Goal: Communication & Community: Answer question/provide support

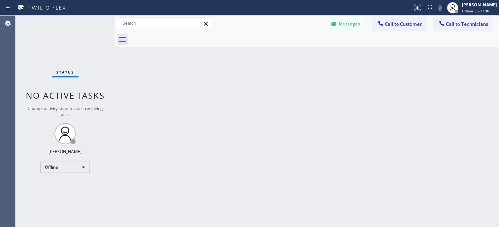
click at [185, 118] on div "Back to Dashboard Change Sender ID Customers Technicians MJ Mike Jacobson 09/15…" at bounding box center [306, 121] width 384 height 211
click at [57, 166] on div "Offline" at bounding box center [64, 166] width 49 height 11
click at [52, 196] on li "Unavailable" at bounding box center [65, 194] width 48 height 8
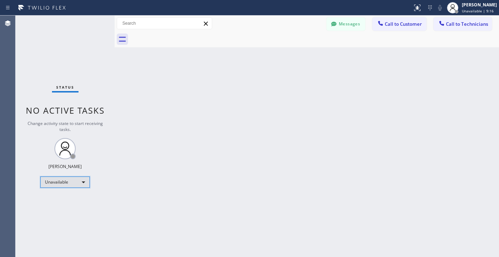
click at [72, 183] on div "Unavailable" at bounding box center [64, 182] width 49 height 11
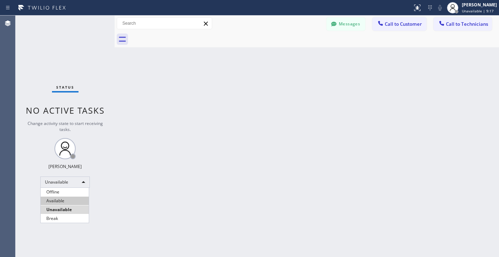
click at [63, 202] on li "Available" at bounding box center [65, 201] width 48 height 8
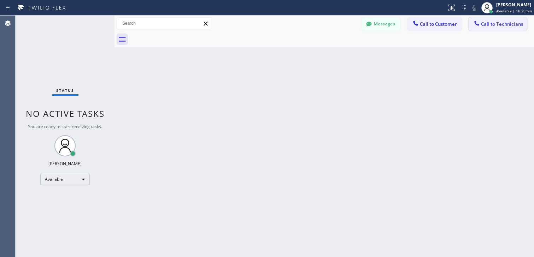
click at [495, 25] on span "Call to Technicians" at bounding box center [502, 24] width 42 height 6
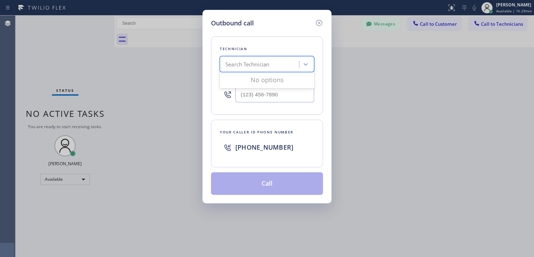
click at [262, 64] on div "Search Technician" at bounding box center [247, 64] width 44 height 8
type input "paris"
click at [260, 79] on div "Paris Jehovan Correa" at bounding box center [267, 79] width 94 height 13
type input "(646) 245-8765"
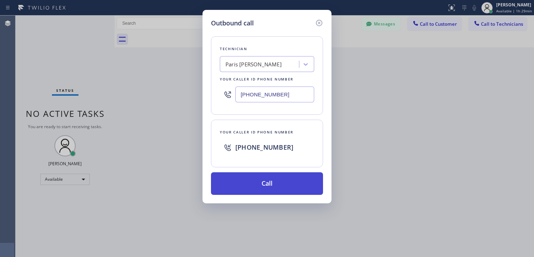
click at [276, 190] on button "Call" at bounding box center [267, 183] width 112 height 23
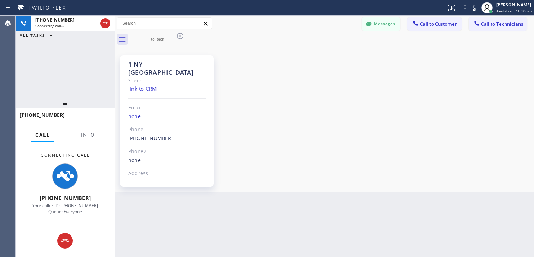
drag, startPoint x: 65, startPoint y: 243, endPoint x: 62, endPoint y: 244, distance: 3.6
click at [65, 226] on icon at bounding box center [65, 241] width 8 height 8
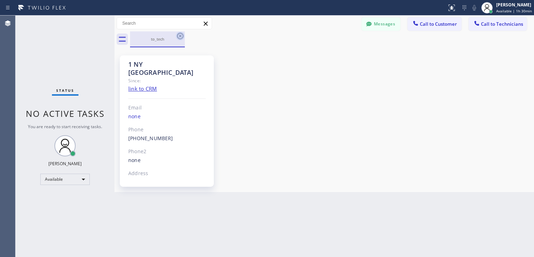
click at [179, 34] on icon at bounding box center [180, 36] width 8 height 8
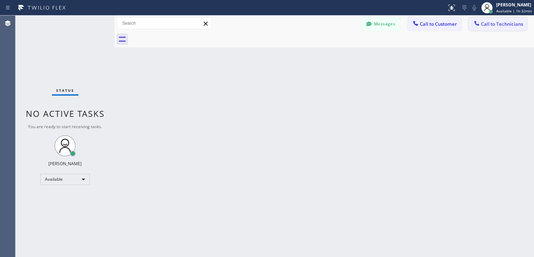
click at [492, 26] on span "Call to Technicians" at bounding box center [502, 24] width 42 height 6
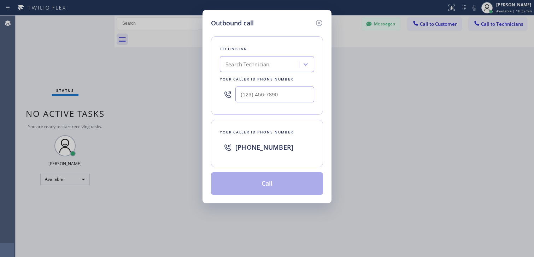
click at [271, 61] on div "Search Technician" at bounding box center [260, 64] width 77 height 12
type input "[PERSON_NAME]"
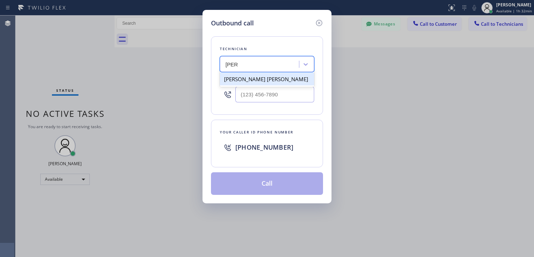
click at [267, 80] on div "[PERSON_NAME] [PERSON_NAME]" at bounding box center [267, 79] width 94 height 13
type input "[PHONE_NUMBER]"
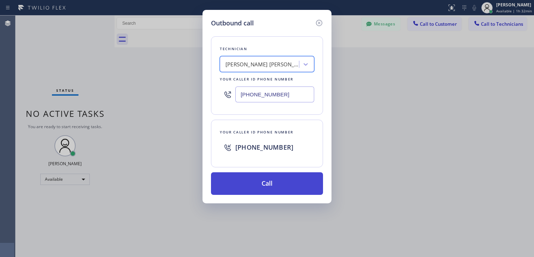
drag, startPoint x: 237, startPoint y: 184, endPoint x: 221, endPoint y: 181, distance: 16.6
click at [237, 185] on button "Call" at bounding box center [267, 183] width 112 height 23
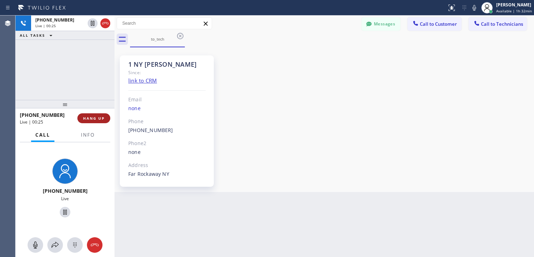
click at [98, 120] on span "HANG UP" at bounding box center [94, 118] width 22 height 5
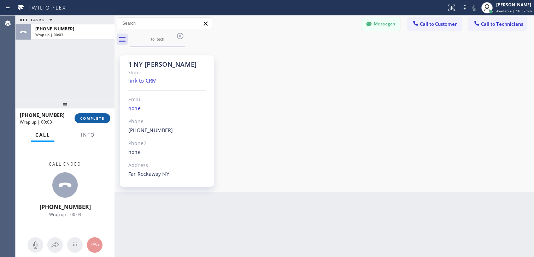
click at [104, 122] on button "COMPLETE" at bounding box center [93, 118] width 36 height 10
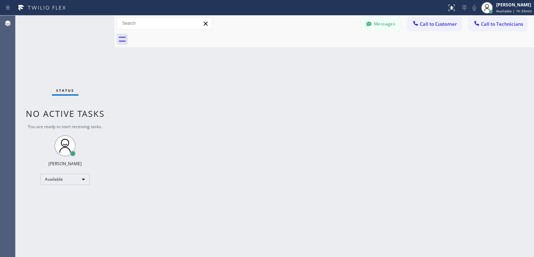
click at [493, 26] on span "Call to Technicians" at bounding box center [502, 24] width 42 height 6
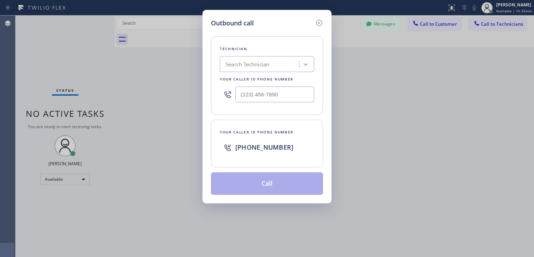
click at [259, 61] on div "Search Technician" at bounding box center [247, 64] width 44 height 8
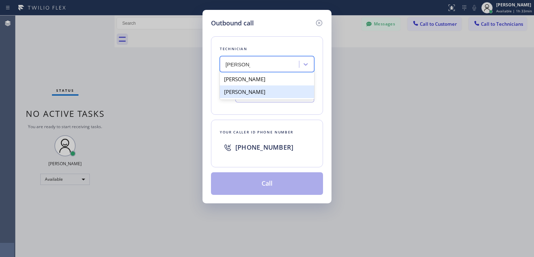
type input "Alexander"
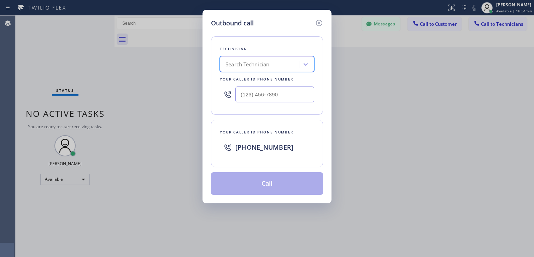
click at [281, 64] on div "Search Technician" at bounding box center [260, 64] width 77 height 12
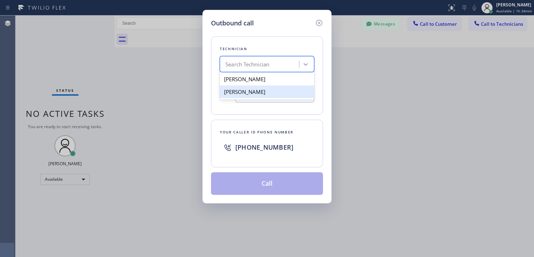
drag, startPoint x: 265, startPoint y: 89, endPoint x: 264, endPoint y: 96, distance: 6.4
click at [265, 90] on div "Alexander Ravelo" at bounding box center [267, 92] width 94 height 13
type input "(917) 474-1682"
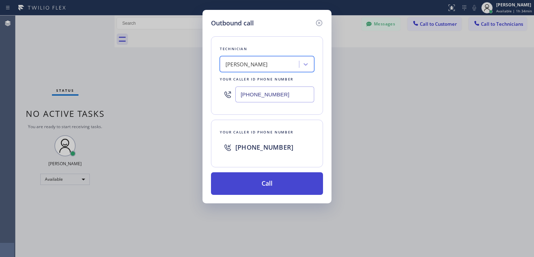
click at [249, 177] on button "Call" at bounding box center [267, 183] width 112 height 23
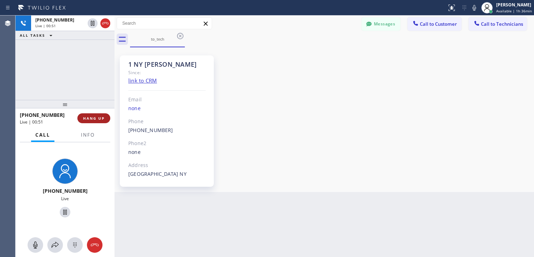
click at [90, 119] on span "HANG UP" at bounding box center [94, 118] width 22 height 5
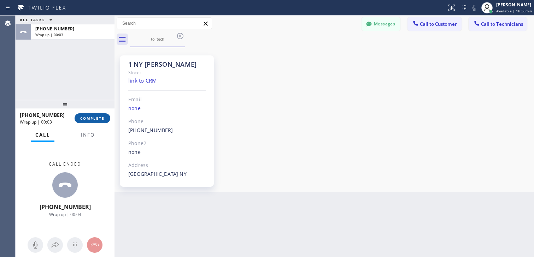
click at [100, 118] on span "COMPLETE" at bounding box center [92, 118] width 24 height 5
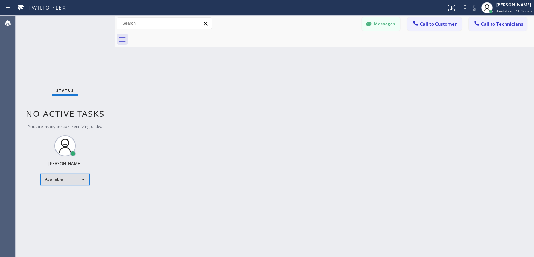
click at [46, 182] on div "Available" at bounding box center [64, 179] width 49 height 11
click at [62, 206] on li "Unavailable" at bounding box center [65, 207] width 48 height 8
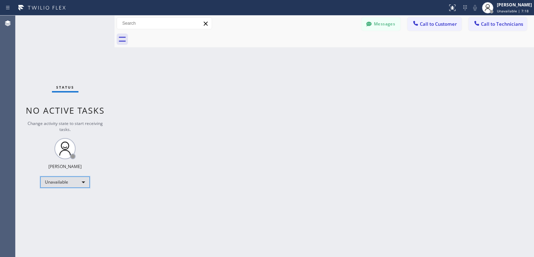
click at [73, 177] on div "Unavailable" at bounding box center [64, 182] width 49 height 11
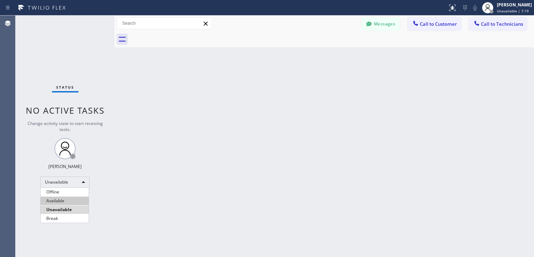
click at [67, 199] on li "Available" at bounding box center [65, 201] width 48 height 8
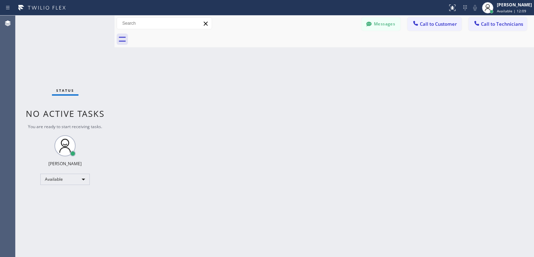
click at [484, 23] on span "Call to Technicians" at bounding box center [502, 24] width 42 height 6
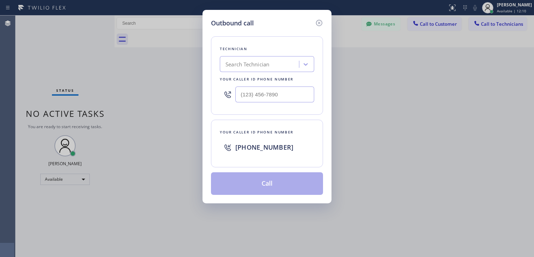
click at [257, 68] on div "Search Technician" at bounding box center [247, 64] width 44 height 8
type input "mamet"
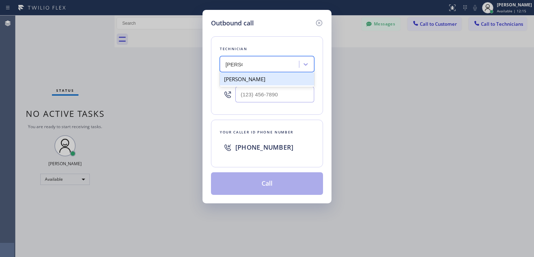
click at [255, 79] on div "Mamet Jalilzade" at bounding box center [267, 79] width 94 height 13
type input "(347) 348-9948"
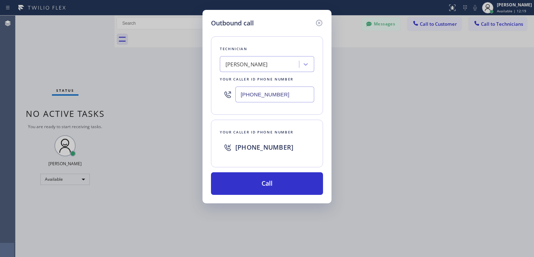
click at [163, 83] on div "Outbound call Technician Mamet Jalilzade Your caller id phone number (347) 348-…" at bounding box center [267, 128] width 534 height 257
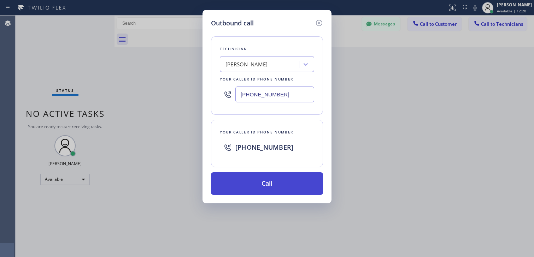
click at [263, 183] on button "Call" at bounding box center [267, 183] width 112 height 23
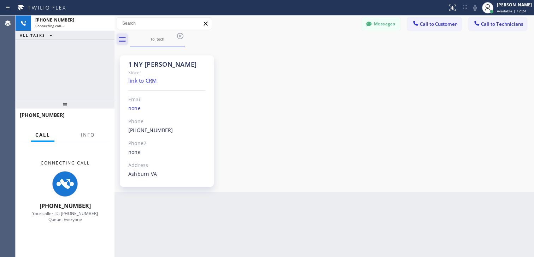
click at [122, 39] on icon at bounding box center [122, 39] width 11 height 11
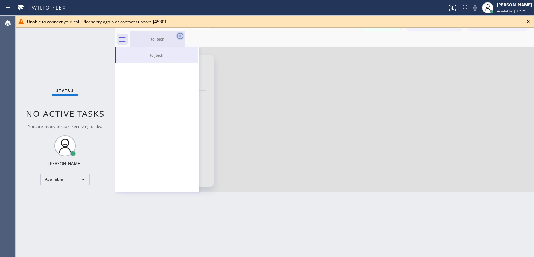
click at [181, 35] on icon at bounding box center [180, 36] width 6 height 6
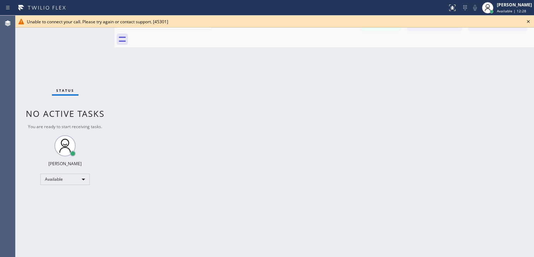
click at [527, 21] on icon at bounding box center [528, 21] width 8 height 8
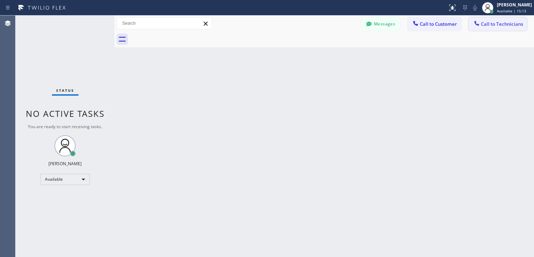
click at [507, 24] on span "Call to Technicians" at bounding box center [502, 24] width 42 height 6
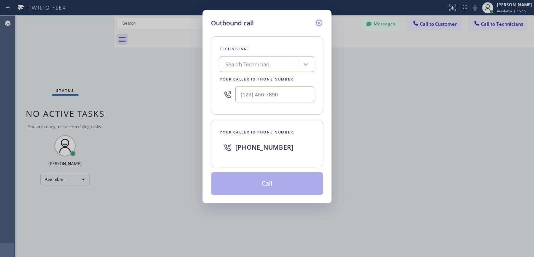
click at [319, 22] on icon at bounding box center [319, 23] width 8 height 8
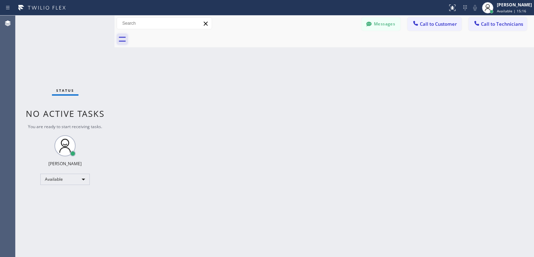
click at [117, 36] on icon at bounding box center [122, 39] width 11 height 11
click at [127, 40] on icon at bounding box center [122, 39] width 11 height 11
click at [120, 37] on icon at bounding box center [122, 39] width 7 height 5
click at [120, 37] on icon at bounding box center [122, 39] width 11 height 11
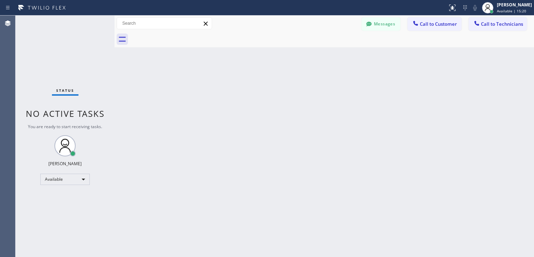
click at [487, 24] on span "Call to Technicians" at bounding box center [502, 24] width 42 height 6
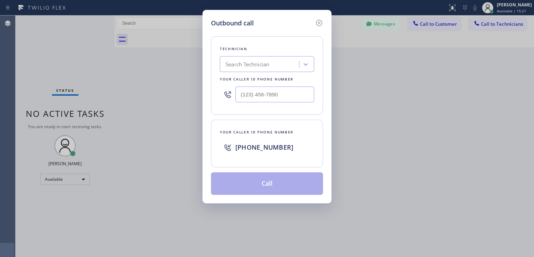
click at [293, 66] on div "Search Technician" at bounding box center [260, 64] width 77 height 12
type input "Jean"
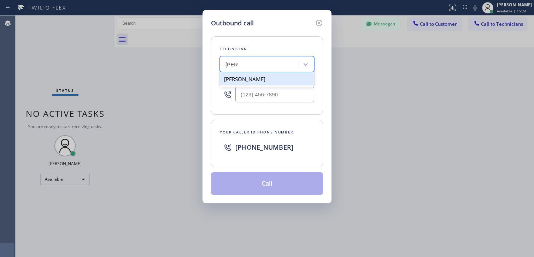
click at [266, 81] on div "Jean Parra" at bounding box center [267, 79] width 94 height 13
type input "(347) 319-2492"
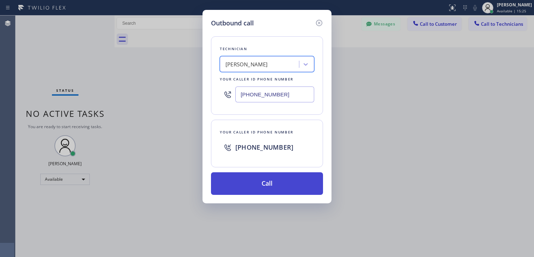
click at [269, 183] on button "Call" at bounding box center [267, 183] width 112 height 23
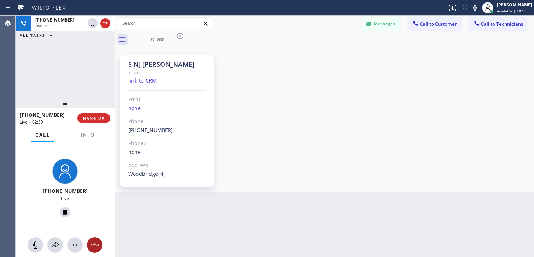
click at [94, 243] on icon at bounding box center [94, 245] width 8 height 8
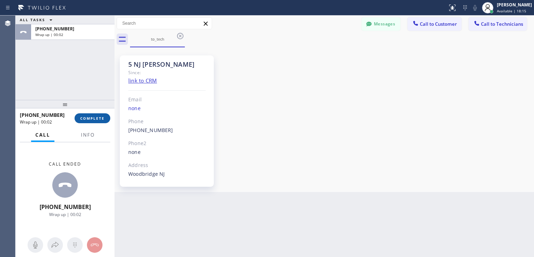
click at [99, 118] on span "COMPLETE" at bounding box center [92, 118] width 24 height 5
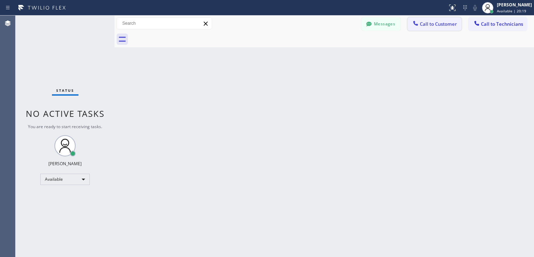
click at [428, 24] on span "Call to Customer" at bounding box center [438, 24] width 37 height 6
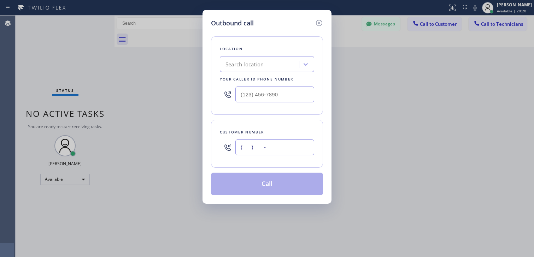
click at [272, 143] on input "(___) ___-____" at bounding box center [274, 148] width 79 height 16
paste input "732) 865-1166"
type input "[PHONE_NUMBER]"
click at [257, 62] on div "Search location" at bounding box center [244, 64] width 38 height 8
click at [272, 62] on div "Search location" at bounding box center [260, 64] width 77 height 12
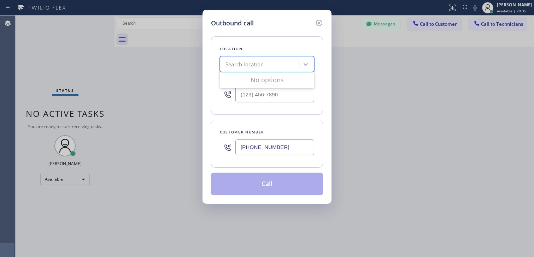
paste input "R T Tech Electric Co Inc"
type input "R T Tech Electric Co Inc"
drag, startPoint x: 257, startPoint y: 77, endPoint x: 264, endPoint y: 91, distance: 15.3
click at [257, 77] on div "R T Tech Electric Co Inc" at bounding box center [267, 79] width 94 height 13
type input "[PHONE_NUMBER]"
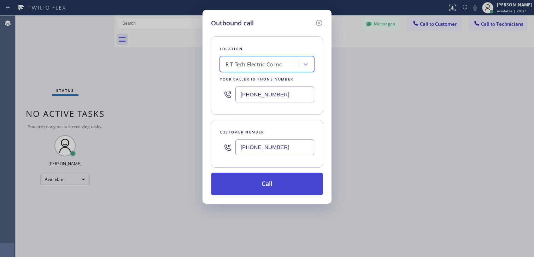
click at [269, 187] on button "Call" at bounding box center [267, 184] width 112 height 23
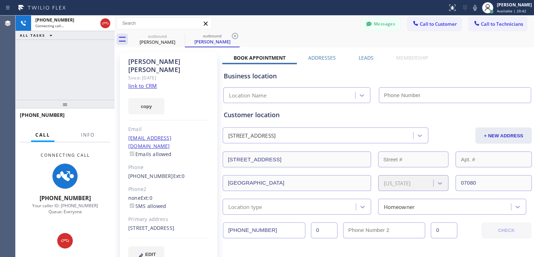
type input "[PHONE_NUMBER]"
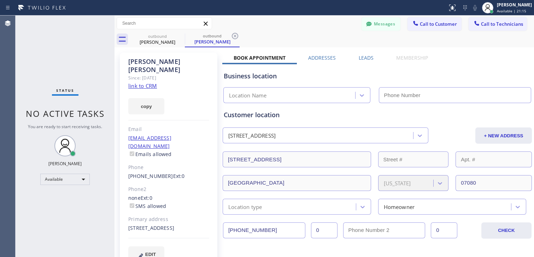
type input "[PHONE_NUMBER]"
click at [237, 36] on icon at bounding box center [235, 36] width 8 height 8
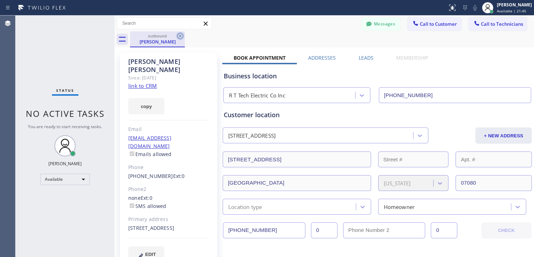
click at [183, 37] on icon at bounding box center [180, 36] width 8 height 8
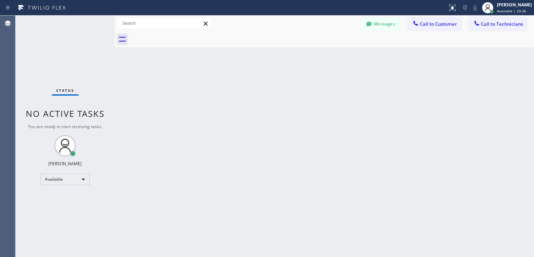
drag, startPoint x: 391, startPoint y: 26, endPoint x: 388, endPoint y: 54, distance: 28.8
click at [391, 26] on button "Messages" at bounding box center [380, 23] width 39 height 13
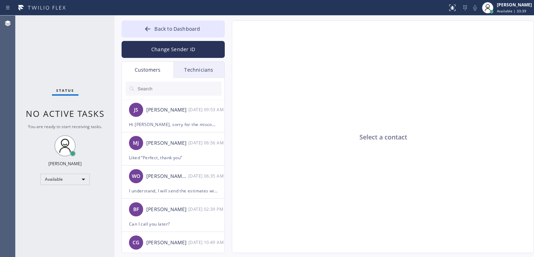
click at [179, 50] on button "Change Sender ID" at bounding box center [173, 49] width 103 height 17
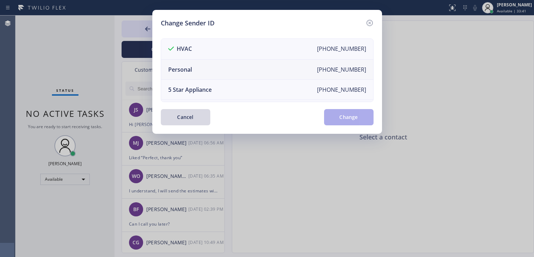
click at [220, 74] on li "Personal [PHONE_NUMBER]" at bounding box center [267, 70] width 212 height 20
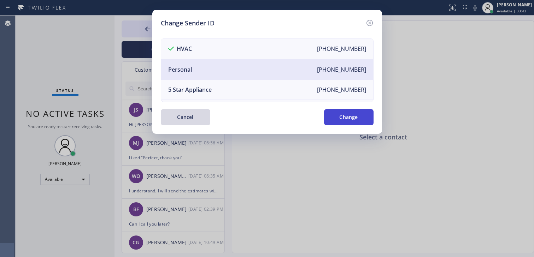
click at [337, 120] on button "Change" at bounding box center [348, 117] width 49 height 16
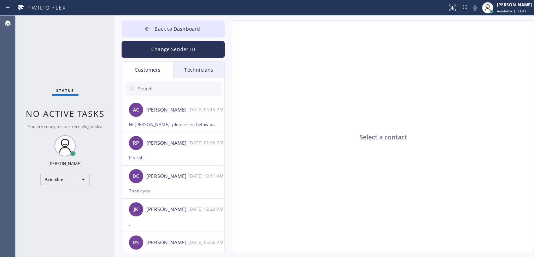
click at [208, 71] on div "Technicians" at bounding box center [198, 70] width 51 height 16
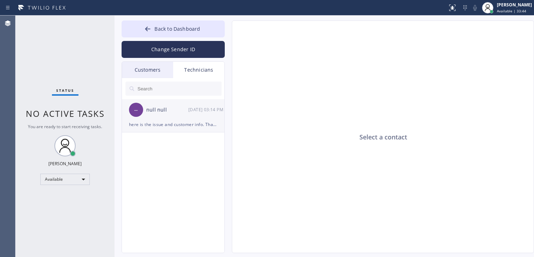
click at [166, 114] on div "-- null null [DATE] 03:14 PM" at bounding box center [173, 109] width 103 height 21
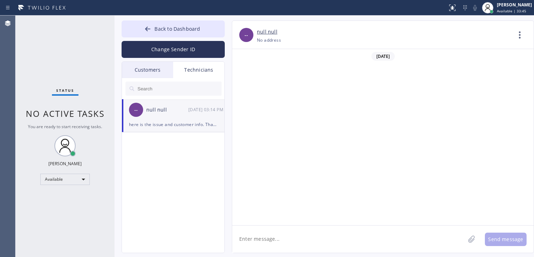
scroll to position [444, 0]
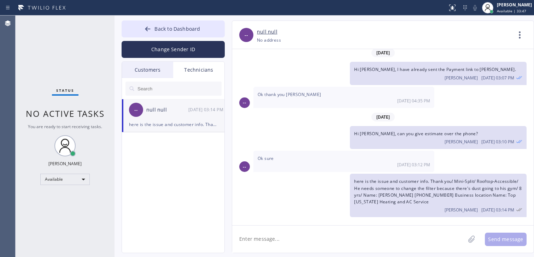
click at [268, 242] on textarea at bounding box center [348, 239] width 233 height 27
click at [290, 238] on textarea at bounding box center [348, 239] width 233 height 27
type textarea "H"
click at [155, 29] on span "Back to Dashboard" at bounding box center [177, 28] width 46 height 7
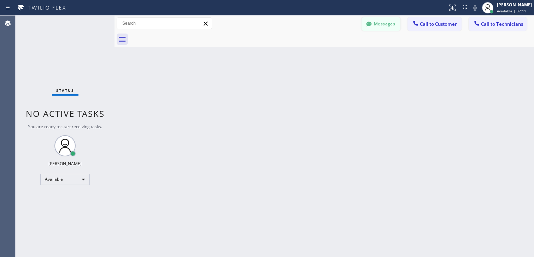
click at [372, 28] on div at bounding box center [369, 24] width 8 height 8
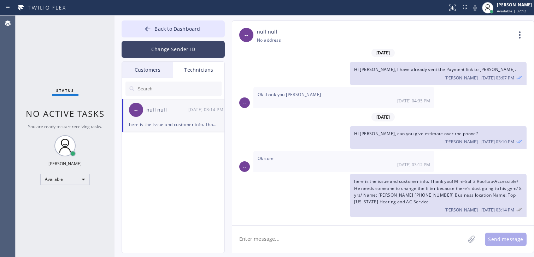
click at [190, 49] on button "Change Sender ID" at bounding box center [173, 49] width 103 height 17
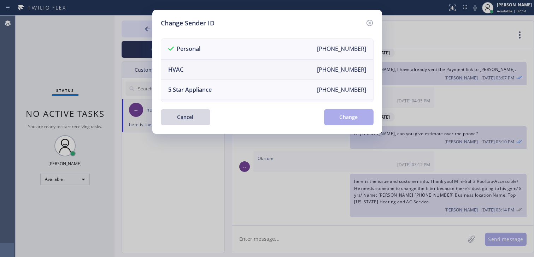
click at [208, 66] on li "HVAC [PHONE_NUMBER]" at bounding box center [267, 70] width 212 height 20
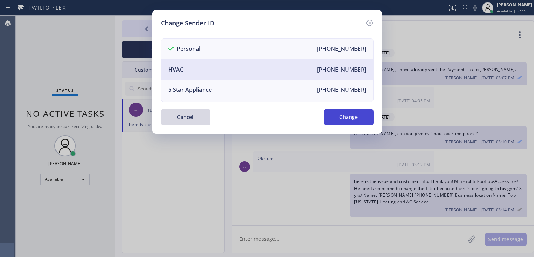
click at [333, 116] on button "Change" at bounding box center [348, 117] width 49 height 16
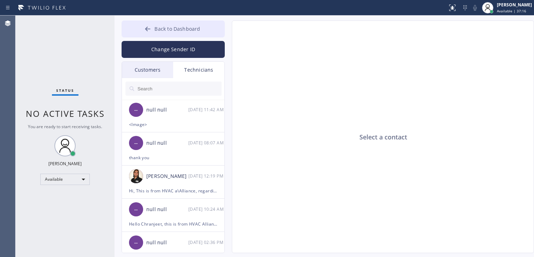
click at [150, 29] on icon at bounding box center [147, 28] width 7 height 7
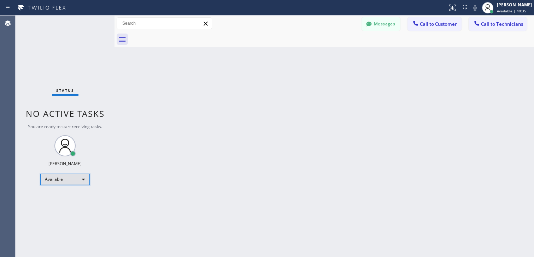
click at [78, 178] on div "Available" at bounding box center [64, 179] width 49 height 11
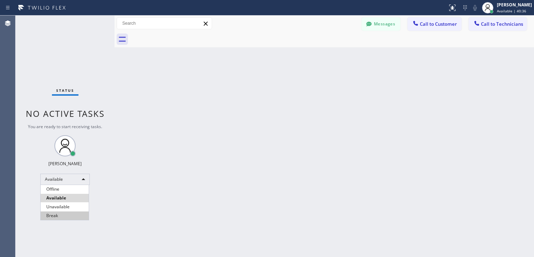
click at [55, 215] on li "Break" at bounding box center [65, 216] width 48 height 8
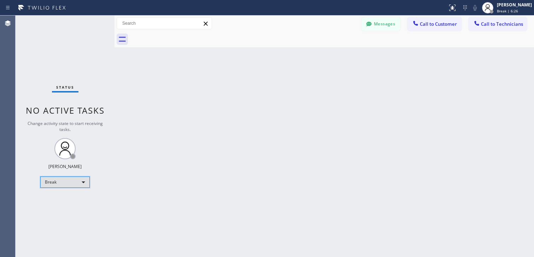
click at [87, 183] on div "Break" at bounding box center [64, 182] width 49 height 11
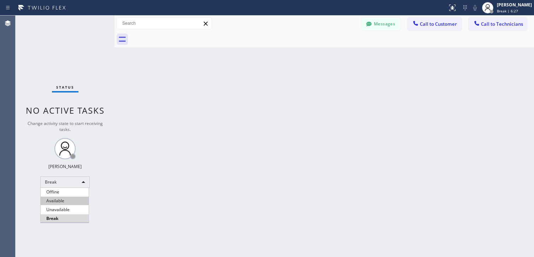
click at [57, 203] on li "Available" at bounding box center [65, 201] width 48 height 8
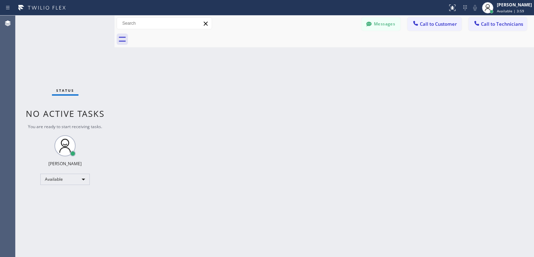
click at [214, 164] on div "Back to Dashboard Change Sender ID Customers Technicians JS [PERSON_NAME] [DATE…" at bounding box center [323, 137] width 419 height 242
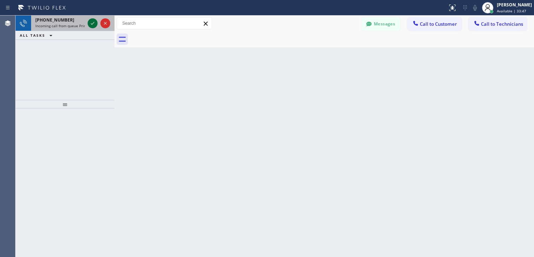
click at [91, 22] on icon at bounding box center [92, 23] width 8 height 8
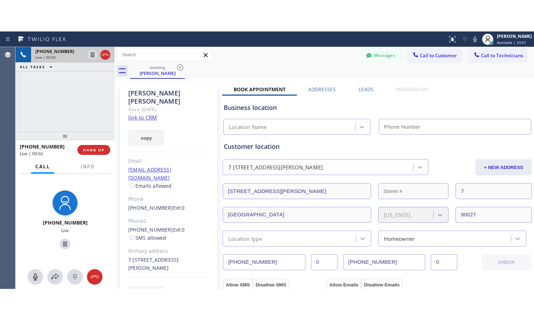
scroll to position [147, 0]
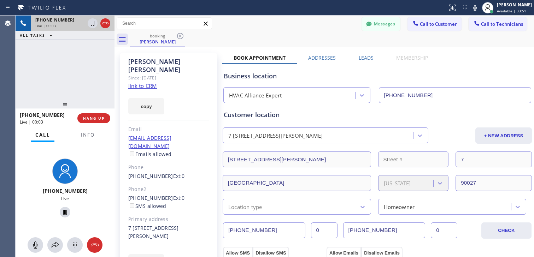
type input "[PHONE_NUMBER]"
click at [138, 82] on link "link to CRM" at bounding box center [142, 85] width 29 height 7
click at [93, 117] on span "HANG UP" at bounding box center [94, 118] width 22 height 5
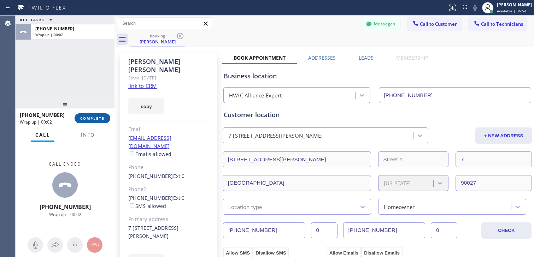
click at [95, 122] on button "COMPLETE" at bounding box center [93, 118] width 36 height 10
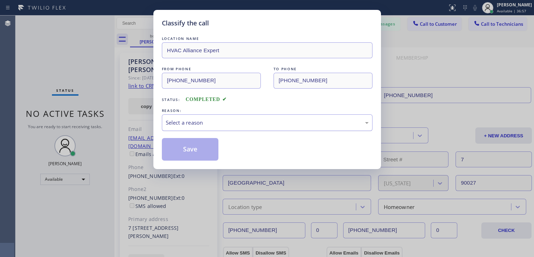
click at [240, 117] on div "Select a reason" at bounding box center [267, 122] width 211 height 17
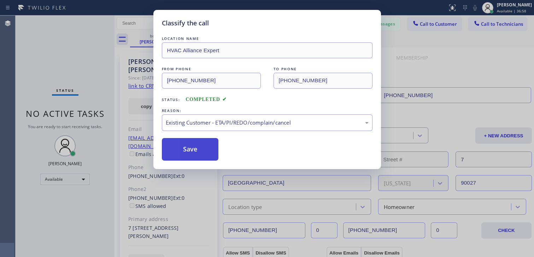
click at [194, 154] on button "Save" at bounding box center [190, 149] width 57 height 23
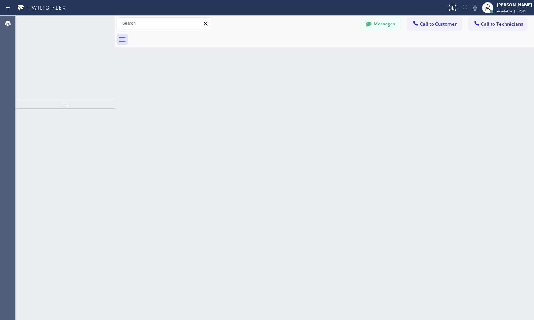
scroll to position [85, 0]
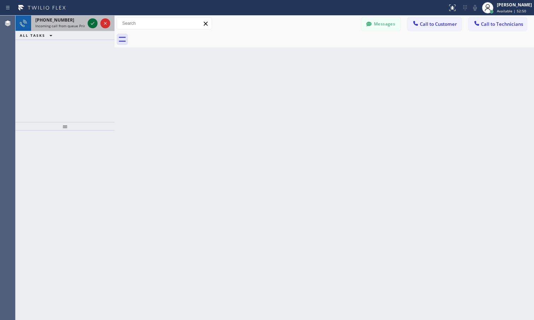
click at [95, 22] on icon at bounding box center [92, 23] width 8 height 8
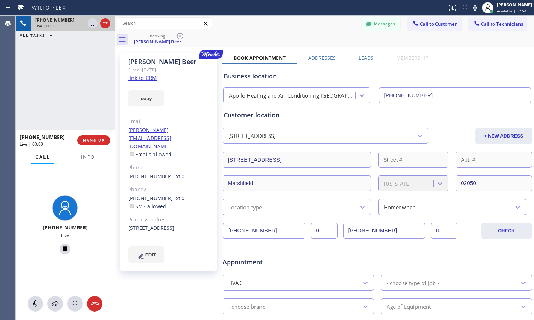
type input "[PHONE_NUMBER]"
click at [39, 257] on icon at bounding box center [35, 303] width 8 height 8
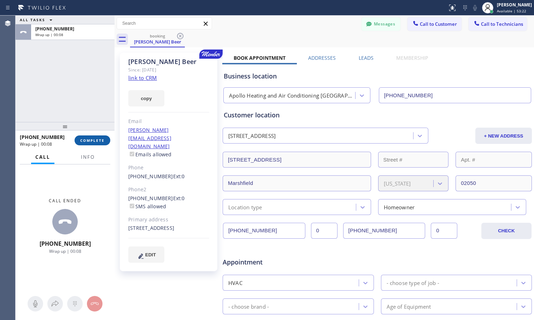
click at [105, 139] on button "COMPLETE" at bounding box center [93, 140] width 36 height 10
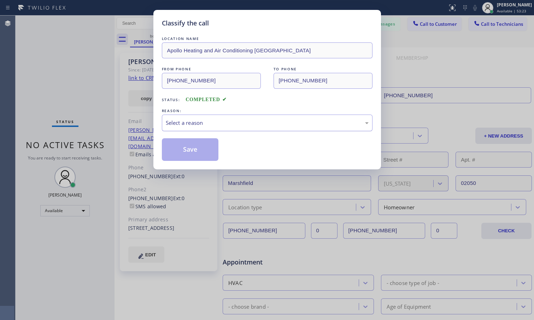
drag, startPoint x: 216, startPoint y: 118, endPoint x: 221, endPoint y: 128, distance: 11.2
click at [216, 118] on div "Select a reason" at bounding box center [267, 122] width 211 height 17
click at [195, 155] on button "Save" at bounding box center [190, 149] width 57 height 23
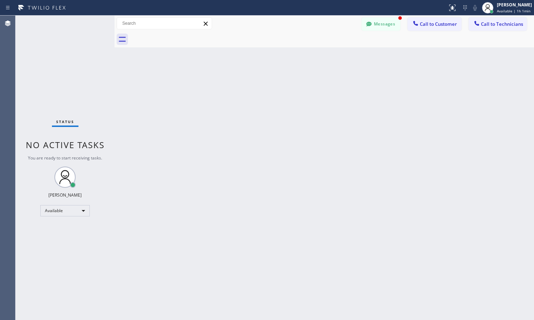
click at [213, 122] on div "Back to Dashboard Change Sender ID Customers Technicians JS [PERSON_NAME] [DATE…" at bounding box center [323, 168] width 419 height 304
click at [73, 210] on div "Available" at bounding box center [64, 210] width 49 height 11
drag, startPoint x: 63, startPoint y: 246, endPoint x: 51, endPoint y: 247, distance: 12.1
click at [63, 246] on li "Break" at bounding box center [65, 247] width 48 height 8
click at [66, 220] on div "Status No active tasks Change activity state to start receiving tasks. Lyra Lau…" at bounding box center [65, 168] width 99 height 304
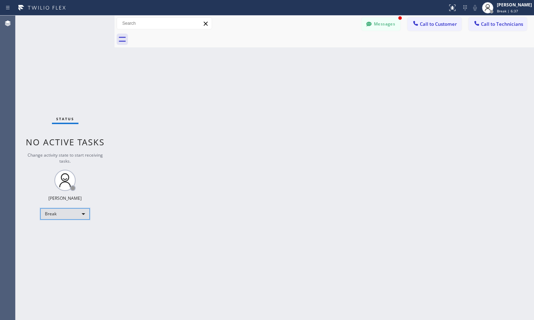
click at [66, 217] on div "Break" at bounding box center [64, 213] width 49 height 11
click at [211, 212] on div at bounding box center [267, 160] width 534 height 320
click at [72, 215] on div "Break" at bounding box center [64, 213] width 49 height 11
click at [60, 231] on li "Available" at bounding box center [65, 232] width 48 height 8
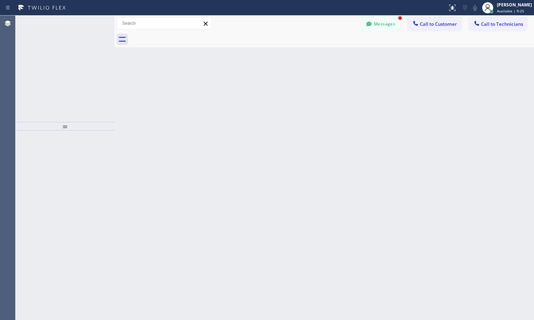
click at [91, 22] on icon at bounding box center [92, 23] width 8 height 8
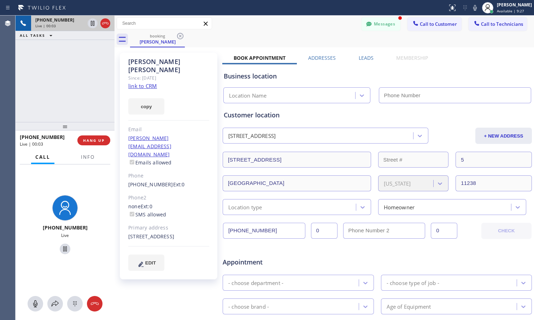
type input "[PHONE_NUMBER]"
click at [144, 82] on link "link to CRM" at bounding box center [142, 85] width 29 height 7
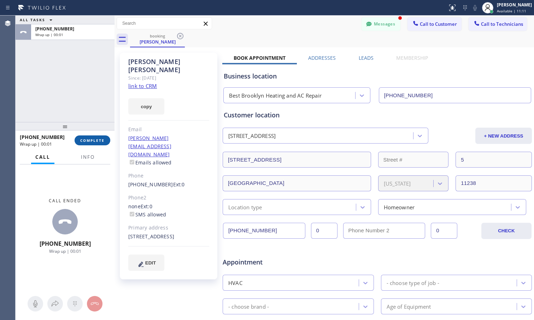
click at [103, 143] on span "COMPLETE" at bounding box center [92, 140] width 24 height 5
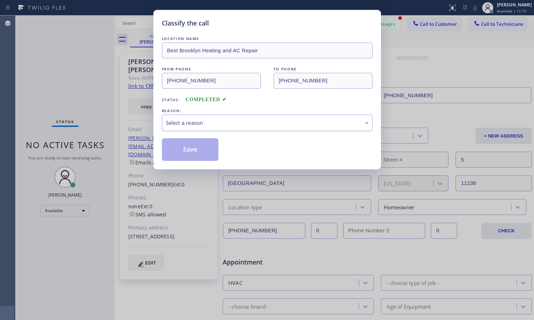
click at [248, 120] on div "Select a reason" at bounding box center [267, 123] width 203 height 8
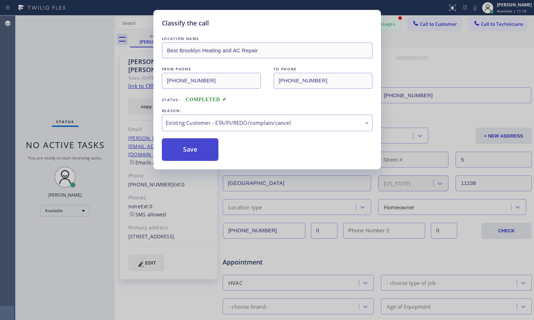
click at [206, 156] on button "Save" at bounding box center [190, 149] width 57 height 23
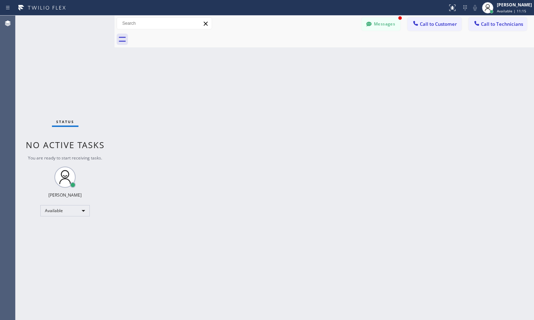
click at [498, 24] on span "Call to Technicians" at bounding box center [502, 24] width 42 height 6
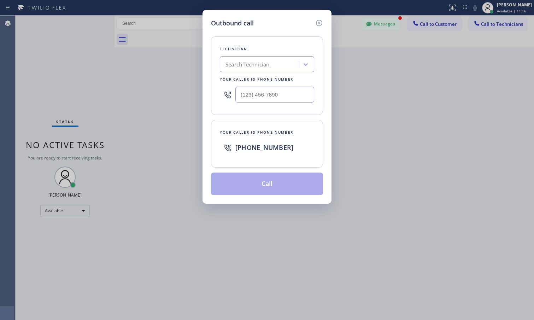
click at [279, 65] on div "Search Technician" at bounding box center [260, 64] width 77 height 12
type input "[PERSON_NAME]"
click at [265, 82] on div "[PERSON_NAME] [PERSON_NAME]" at bounding box center [267, 79] width 94 height 13
type input "[PHONE_NUMBER]"
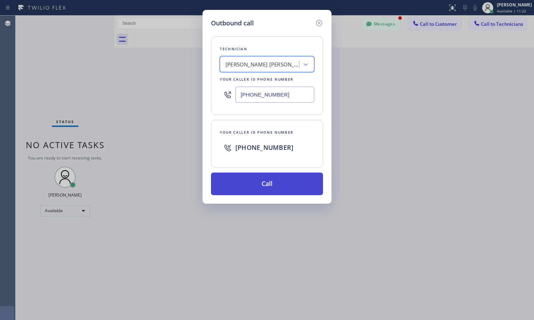
click at [244, 181] on button "Call" at bounding box center [267, 183] width 112 height 23
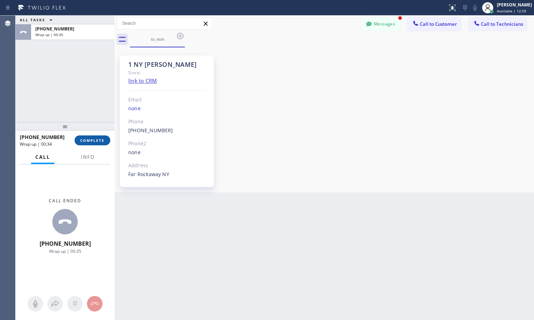
click at [92, 139] on span "COMPLETE" at bounding box center [92, 140] width 24 height 5
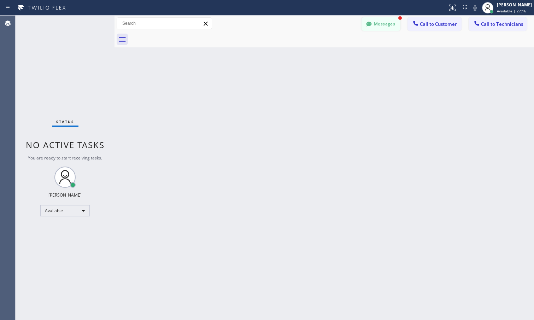
click at [386, 23] on button "Messages" at bounding box center [380, 23] width 39 height 13
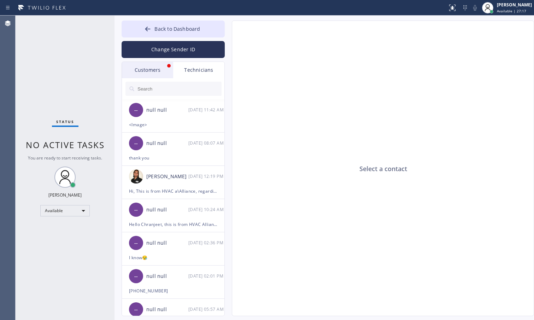
click at [197, 69] on div "Technicians" at bounding box center [198, 70] width 51 height 16
click at [188, 48] on button "Change Sender ID" at bounding box center [173, 49] width 103 height 17
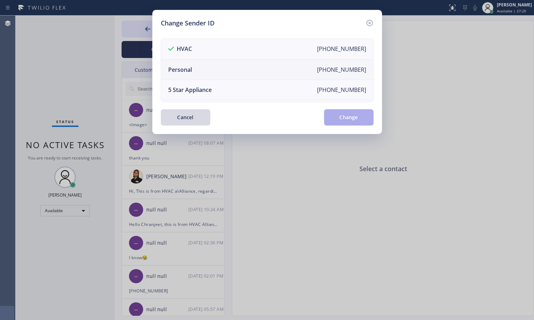
click at [231, 71] on li "Personal [PHONE_NUMBER]" at bounding box center [267, 70] width 212 height 20
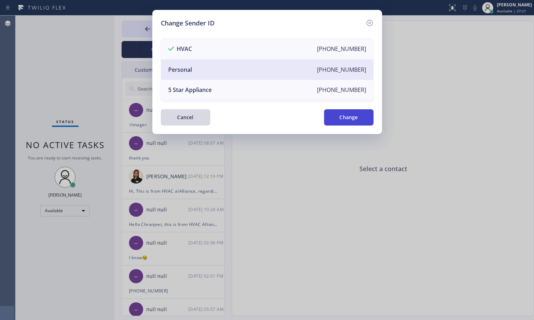
click at [339, 114] on button "Change" at bounding box center [348, 117] width 49 height 16
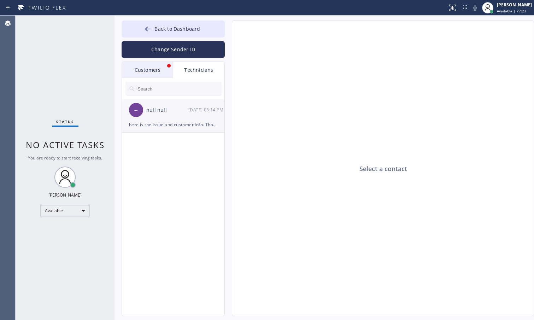
click at [183, 126] on div "here is the issue and customer info. Thank you! Mini-Split/ Rooftop-Accessible/…" at bounding box center [173, 124] width 88 height 8
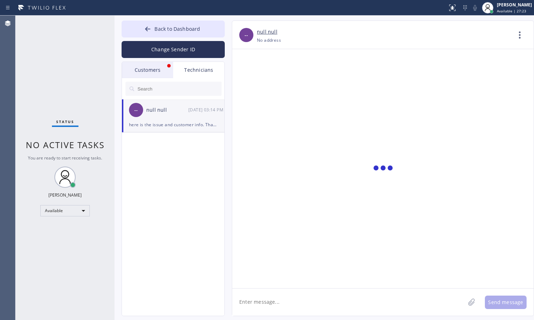
scroll to position [382, 0]
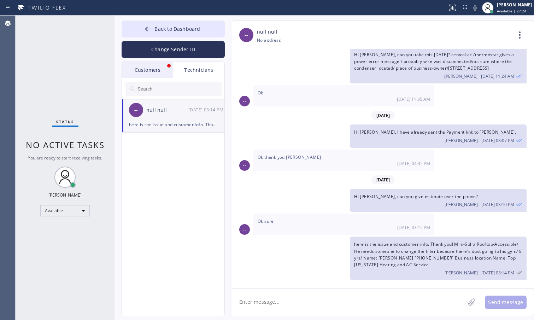
click at [323, 257] on textarea at bounding box center [348, 301] width 233 height 27
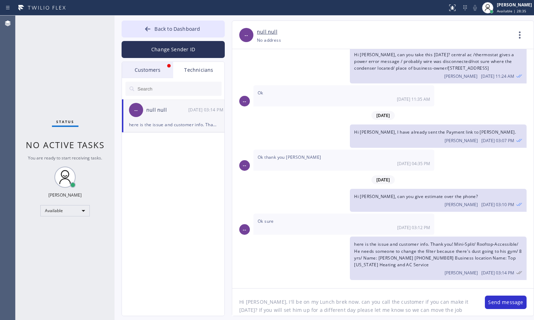
scroll to position [6, 0]
paste textarea "[PERSON_NAME]"
click at [360, 257] on textarea "Hi [PERSON_NAME], I'll be on my Lunch brek now. can you call the customer if yo…" at bounding box center [355, 301] width 246 height 27
paste textarea "[PHONE_NUMBER]"
click at [355, 257] on textarea "Hi [PERSON_NAME], I'll be on my Lunch brek now. can you call the customer if yo…" at bounding box center [355, 301] width 246 height 27
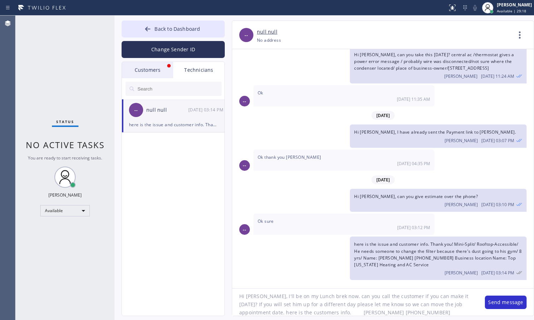
click at [317, 257] on textarea "Hi [PERSON_NAME], I'll be on my Lunch brek now. can you call the customer if yo…" at bounding box center [355, 301] width 246 height 27
click at [466, 257] on textarea "Hi [PERSON_NAME], I'll be on my Lunch break now. can you call the customer if y…" at bounding box center [355, 301] width 246 height 27
click at [252, 257] on textarea "Hi [PERSON_NAME], I'll be on my Lunch break now. can you call the customer if y…" at bounding box center [355, 301] width 246 height 27
click at [290, 257] on textarea "Hi [PERSON_NAME], I'll be on my Lunch break now. can you call the customer if y…" at bounding box center [355, 301] width 246 height 27
click at [296, 257] on textarea "Hi [PERSON_NAME], I'll be on my Lunch break now. can you call the customer if y…" at bounding box center [355, 301] width 246 height 27
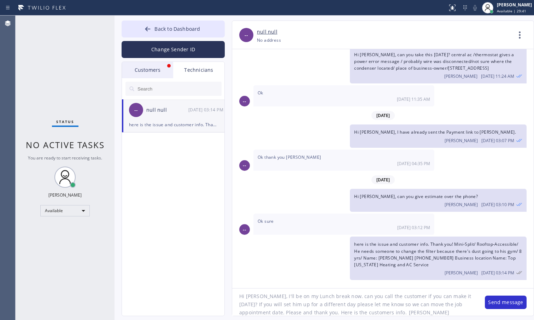
click at [369, 257] on textarea "Hi [PERSON_NAME], I'll be on my Lunch break now. can you call the customer if y…" at bounding box center [355, 301] width 246 height 27
type textarea "Hi [PERSON_NAME], I'll be on my Lunch break now. can you call the customer if y…"
click at [506, 257] on button "Send message" at bounding box center [506, 301] width 42 height 13
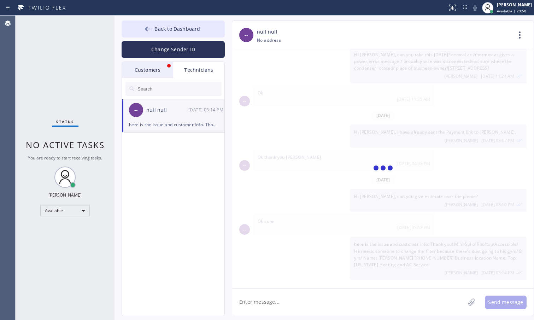
scroll to position [443, 0]
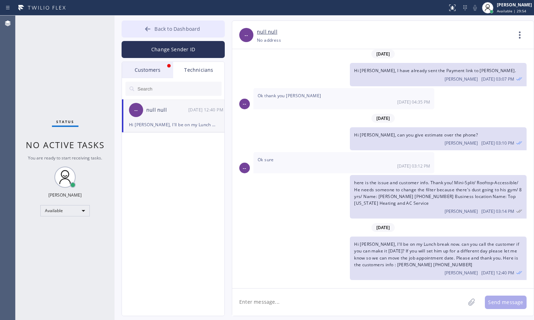
click at [148, 25] on icon at bounding box center [147, 28] width 7 height 7
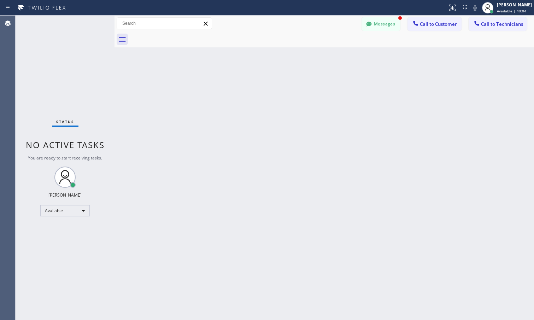
click at [377, 29] on button "Messages" at bounding box center [380, 23] width 39 height 13
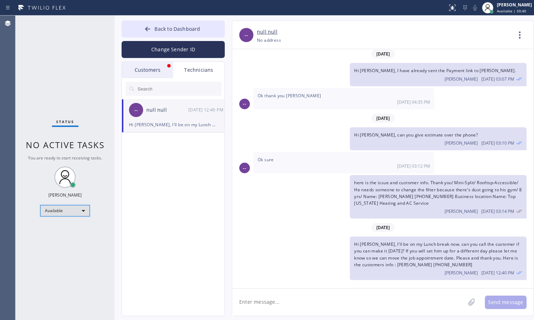
click at [69, 210] on div "Available" at bounding box center [64, 210] width 49 height 11
click at [55, 247] on li "Break" at bounding box center [65, 247] width 48 height 8
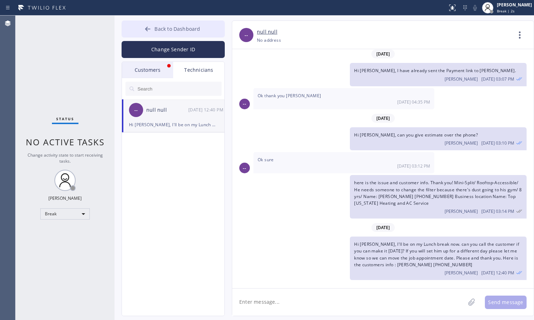
click at [152, 31] on div at bounding box center [147, 29] width 8 height 8
